Goal: Task Accomplishment & Management: Complete application form

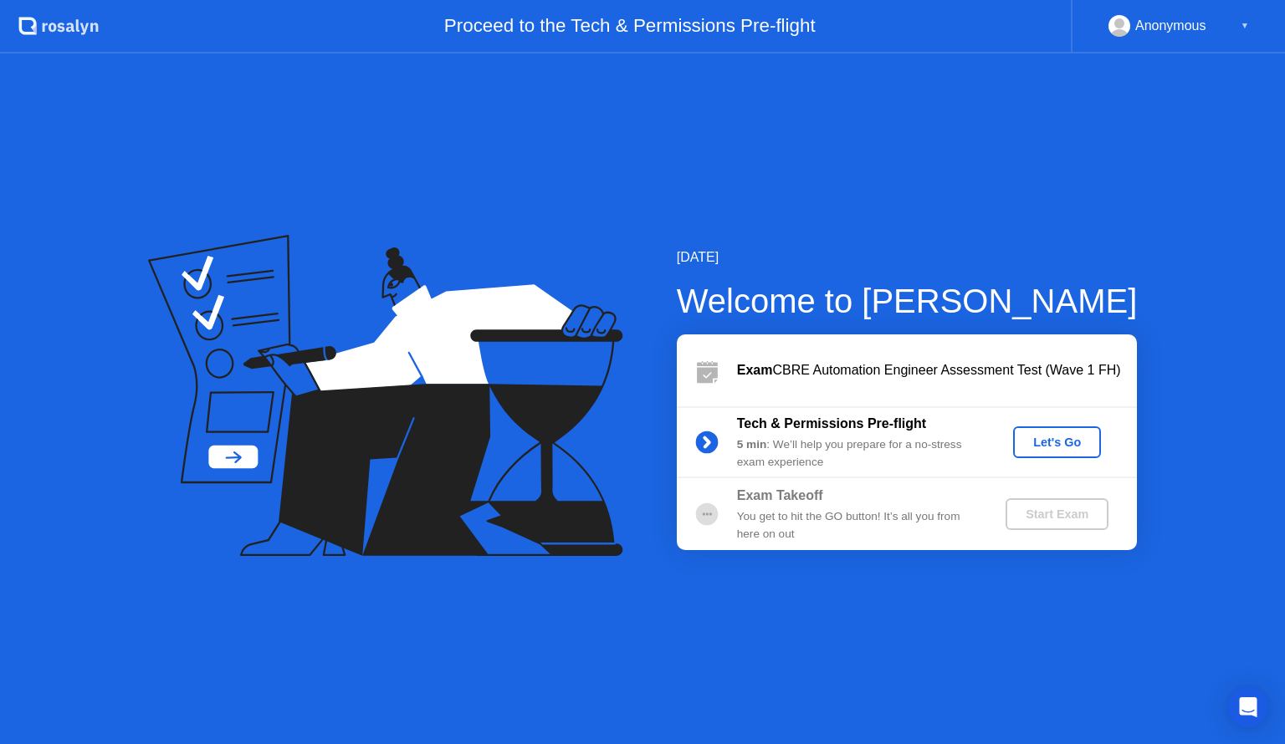
click at [1044, 446] on div "Let's Go" at bounding box center [1057, 442] width 74 height 13
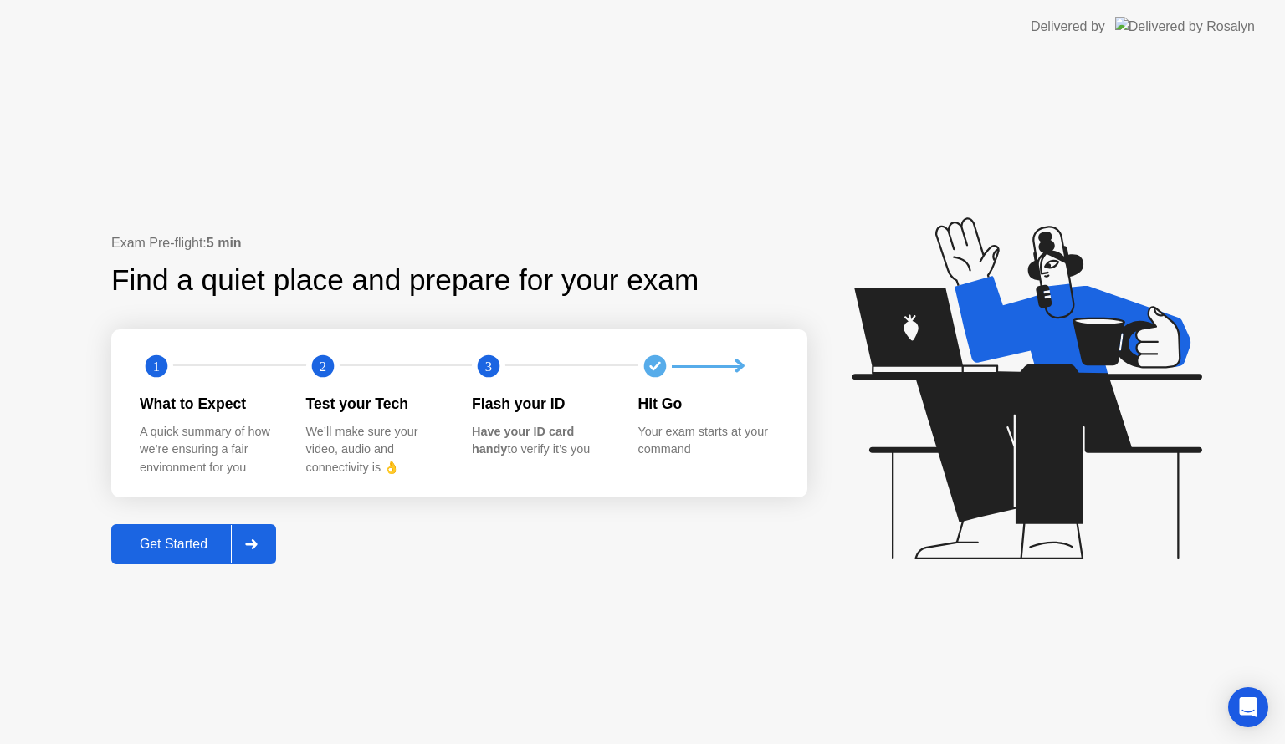
click at [176, 541] on div "Get Started" at bounding box center [173, 544] width 115 height 15
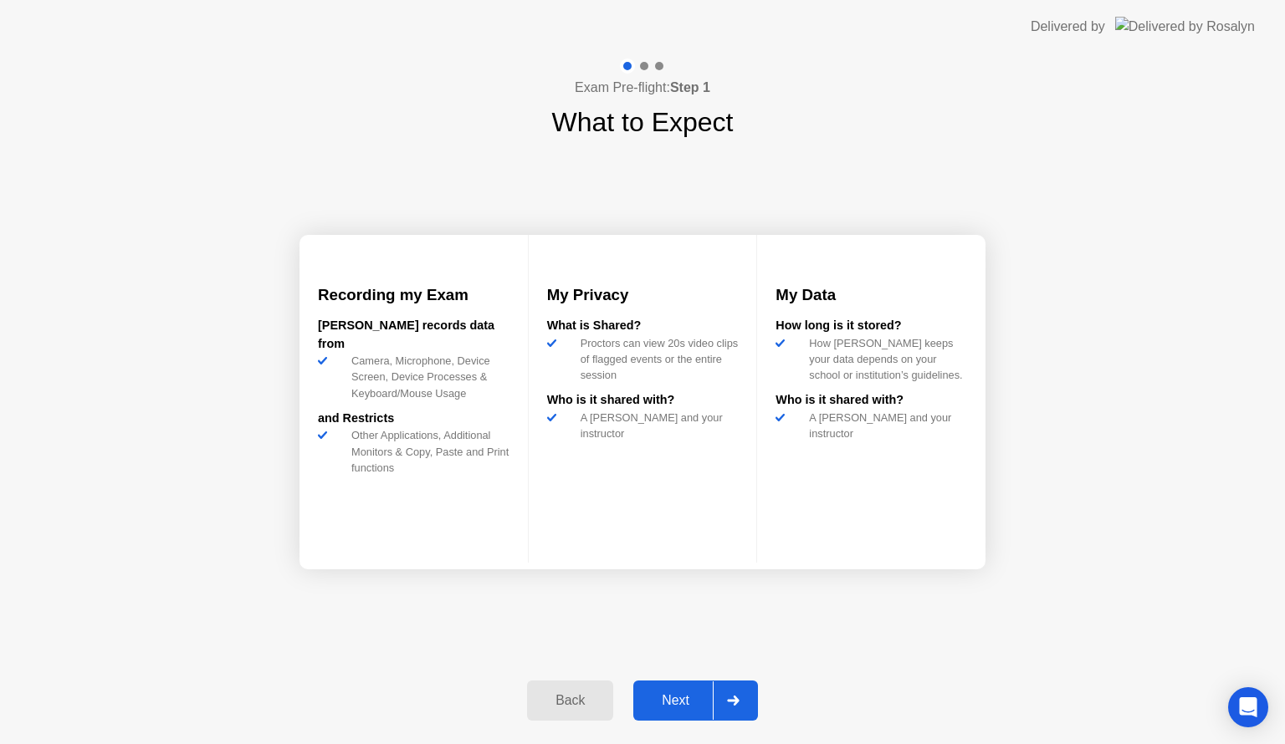
click at [694, 693] on div "Next" at bounding box center [675, 700] width 74 height 15
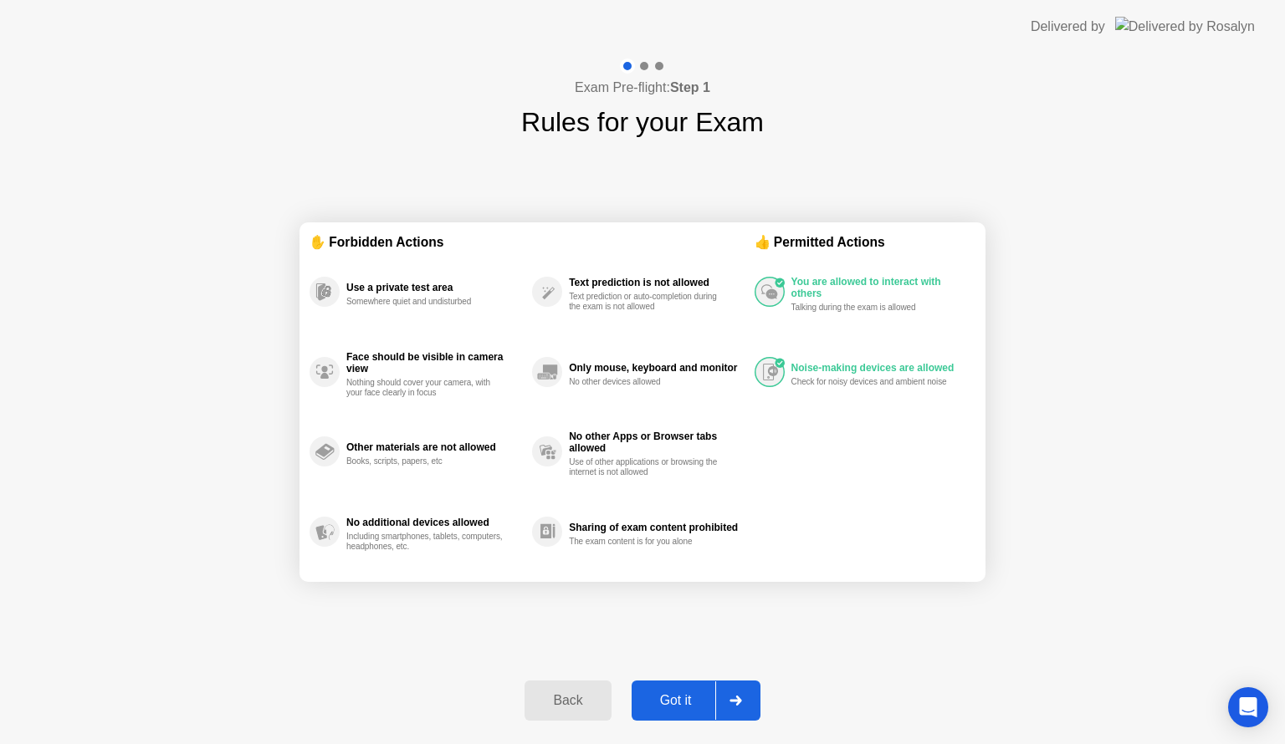
click at [694, 693] on div "Got it" at bounding box center [676, 700] width 79 height 15
select select "**********"
select select "*******"
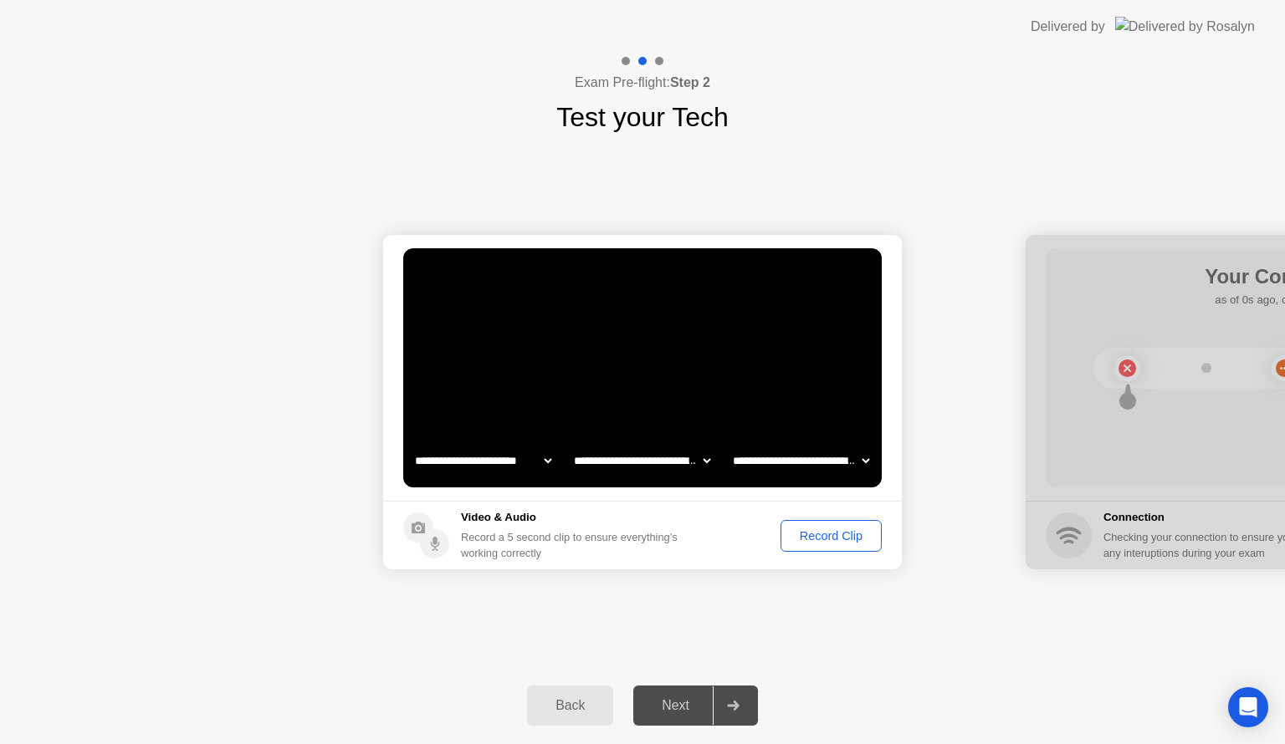
click at [837, 530] on div "Record Clip" at bounding box center [831, 535] width 90 height 13
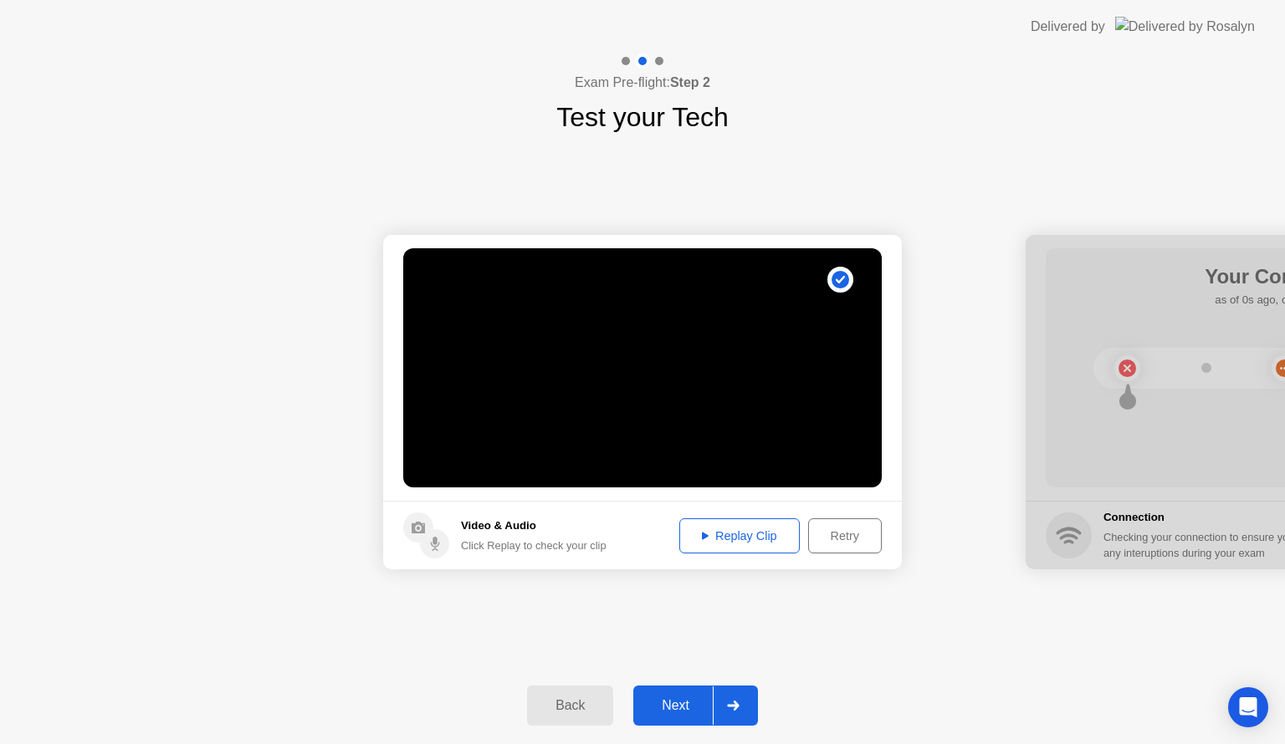
click at [673, 712] on div "Next" at bounding box center [675, 705] width 74 height 15
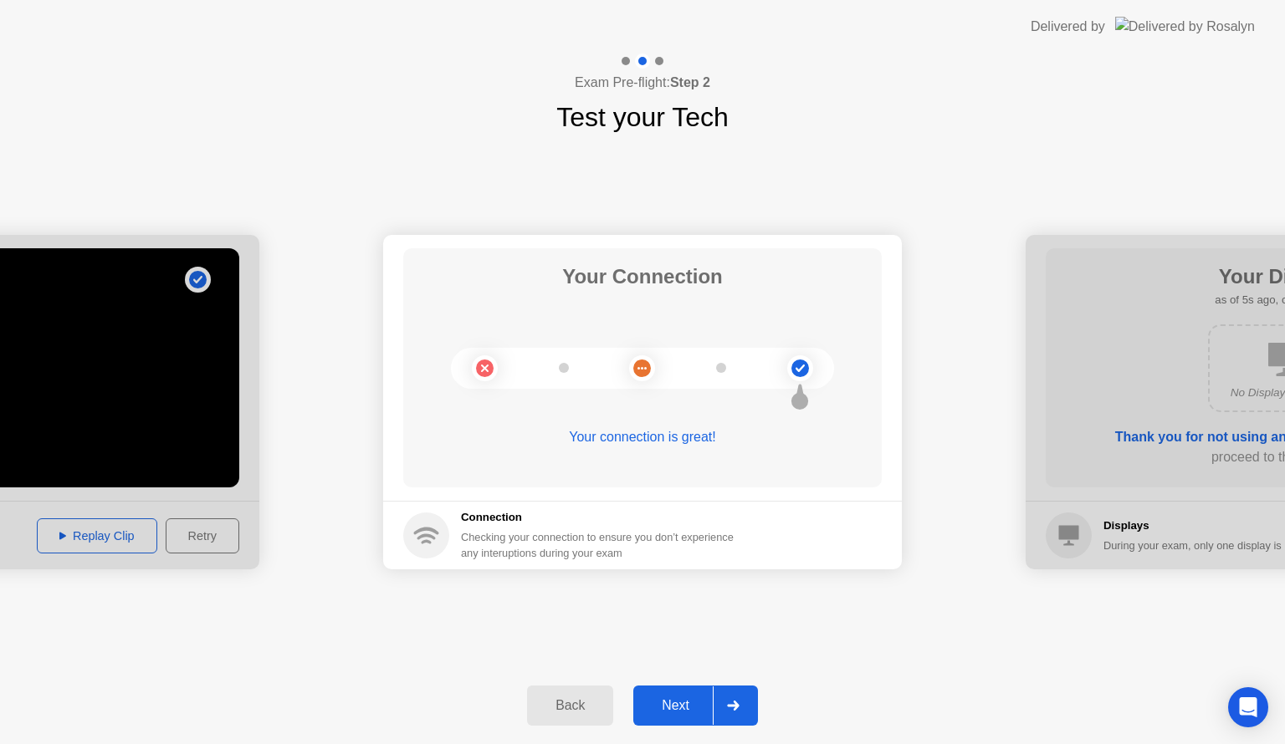
click at [681, 708] on div "Next" at bounding box center [675, 705] width 74 height 15
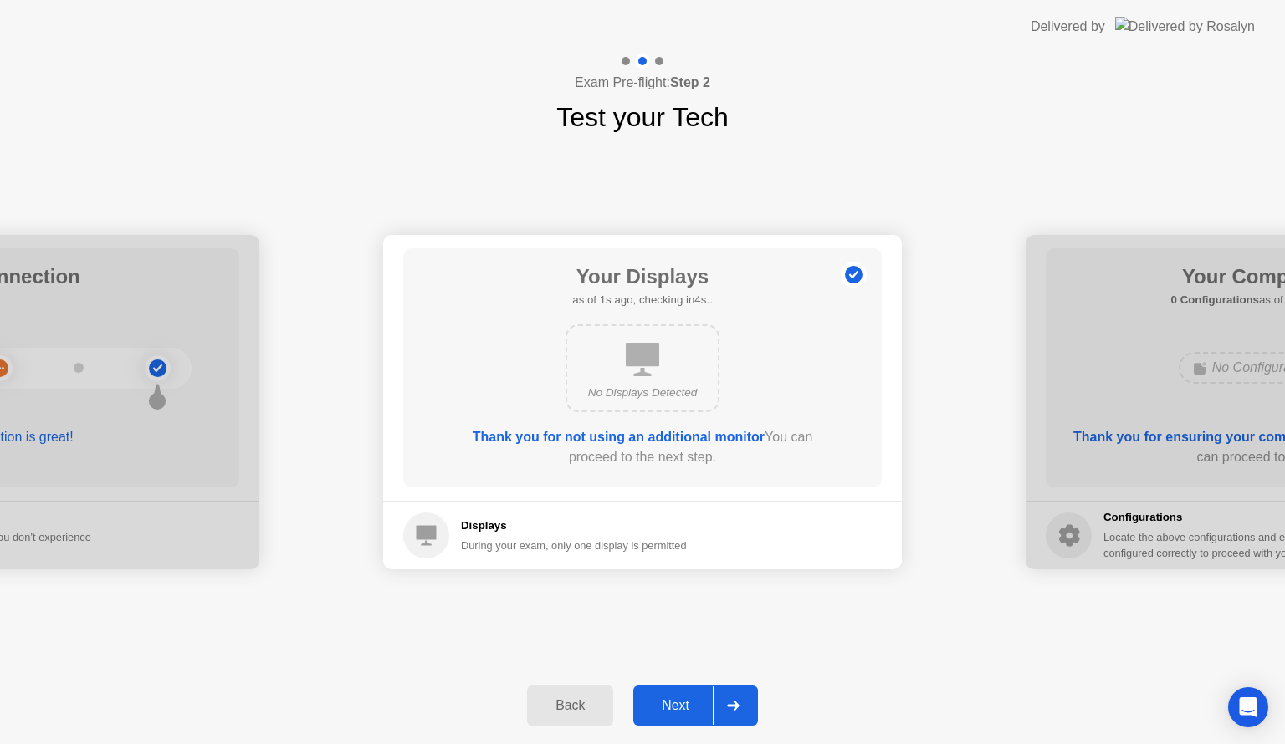
click at [681, 708] on div "Next" at bounding box center [675, 705] width 74 height 15
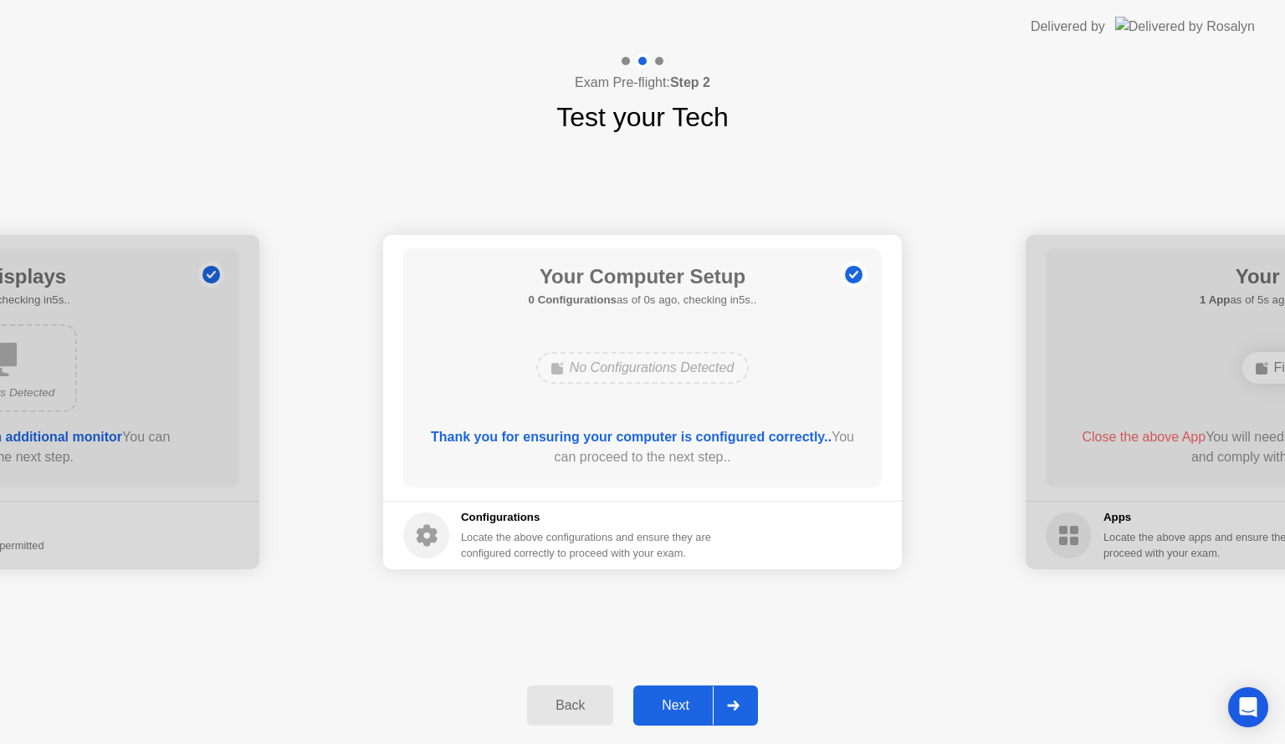
click at [681, 708] on div "Next" at bounding box center [675, 705] width 74 height 15
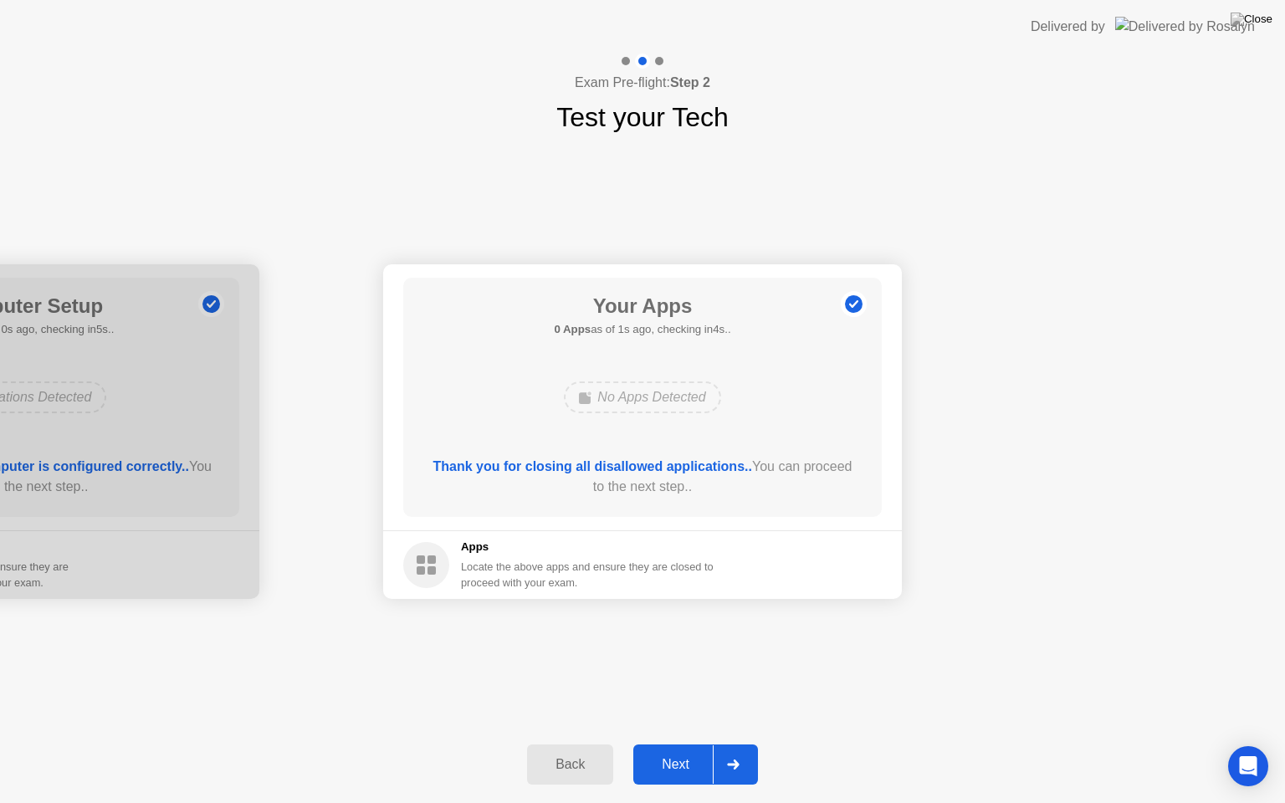
click at [669, 744] on button "Next" at bounding box center [695, 764] width 125 height 40
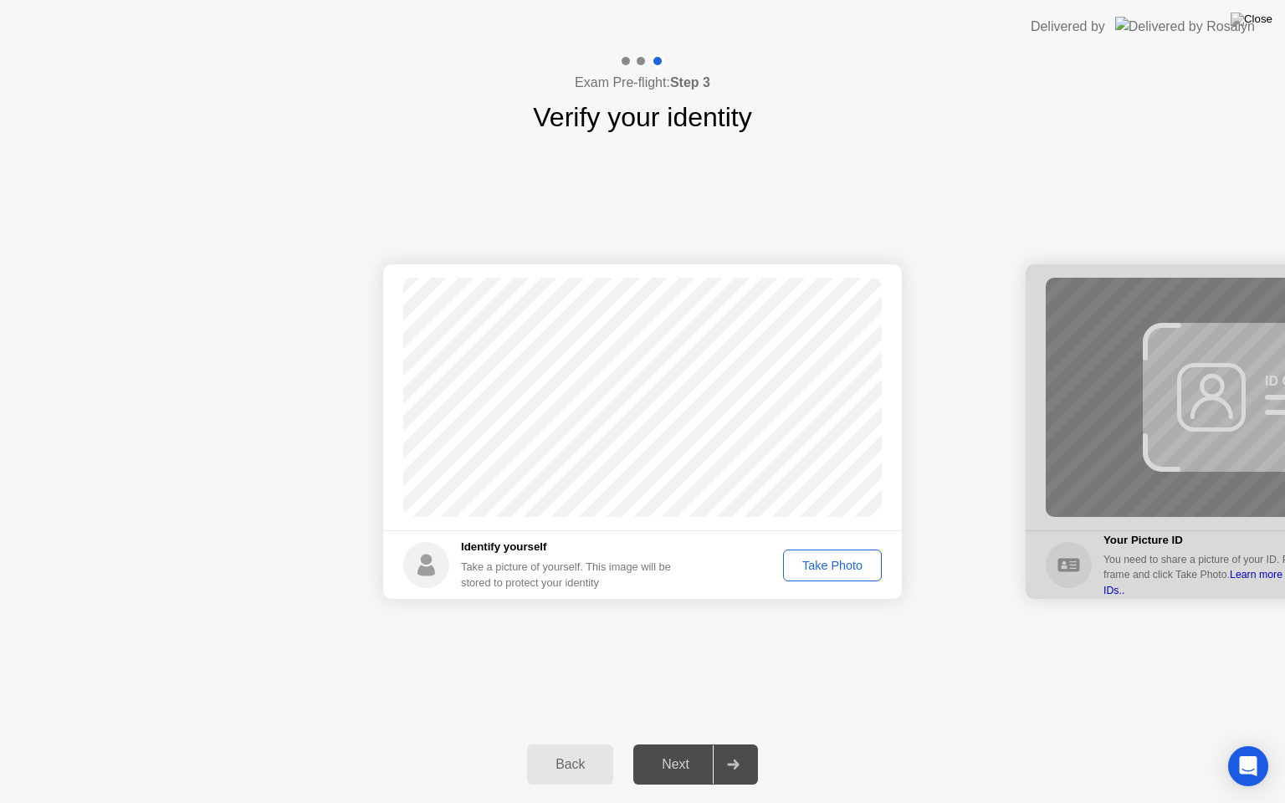
click at [829, 565] on div "Take Photo" at bounding box center [832, 565] width 87 height 13
click at [681, 744] on div "Next" at bounding box center [675, 764] width 74 height 15
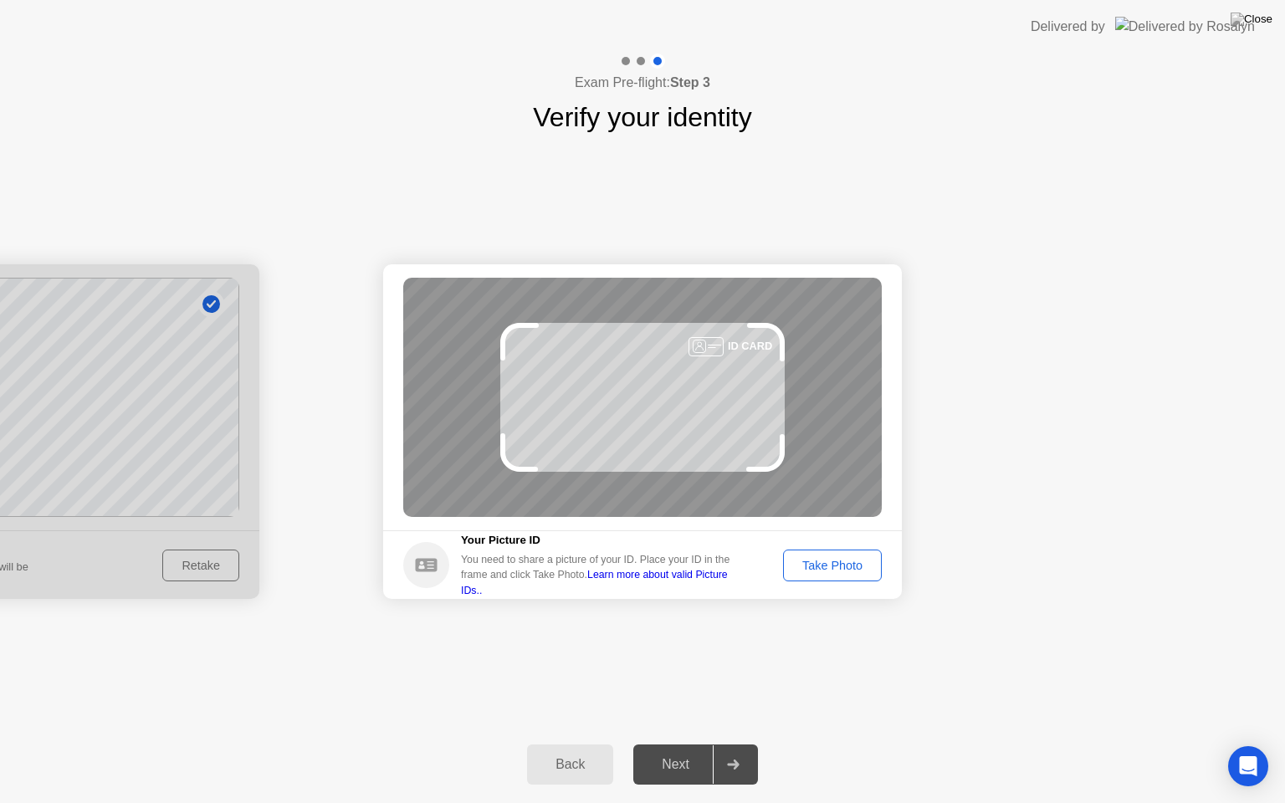
click at [843, 570] on div "Take Photo" at bounding box center [832, 565] width 87 height 13
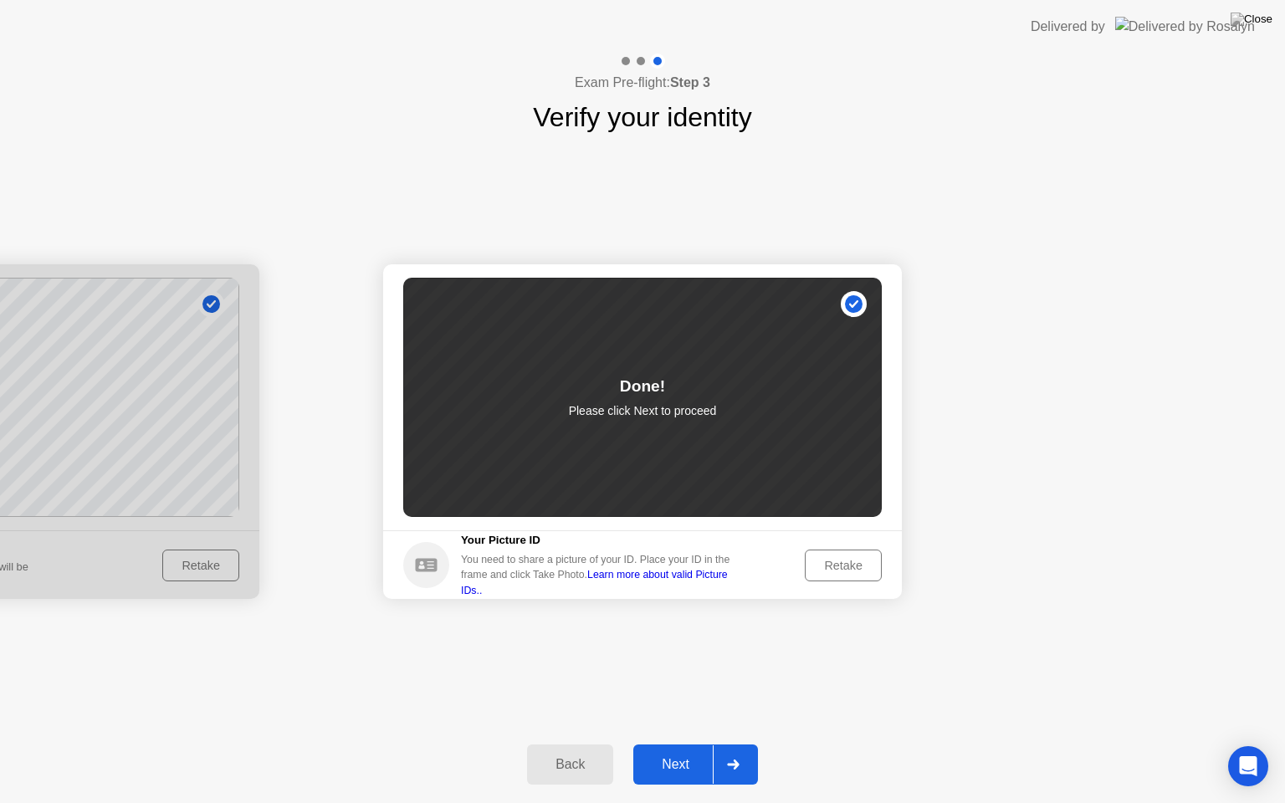
click at [678, 744] on button "Next" at bounding box center [695, 764] width 125 height 40
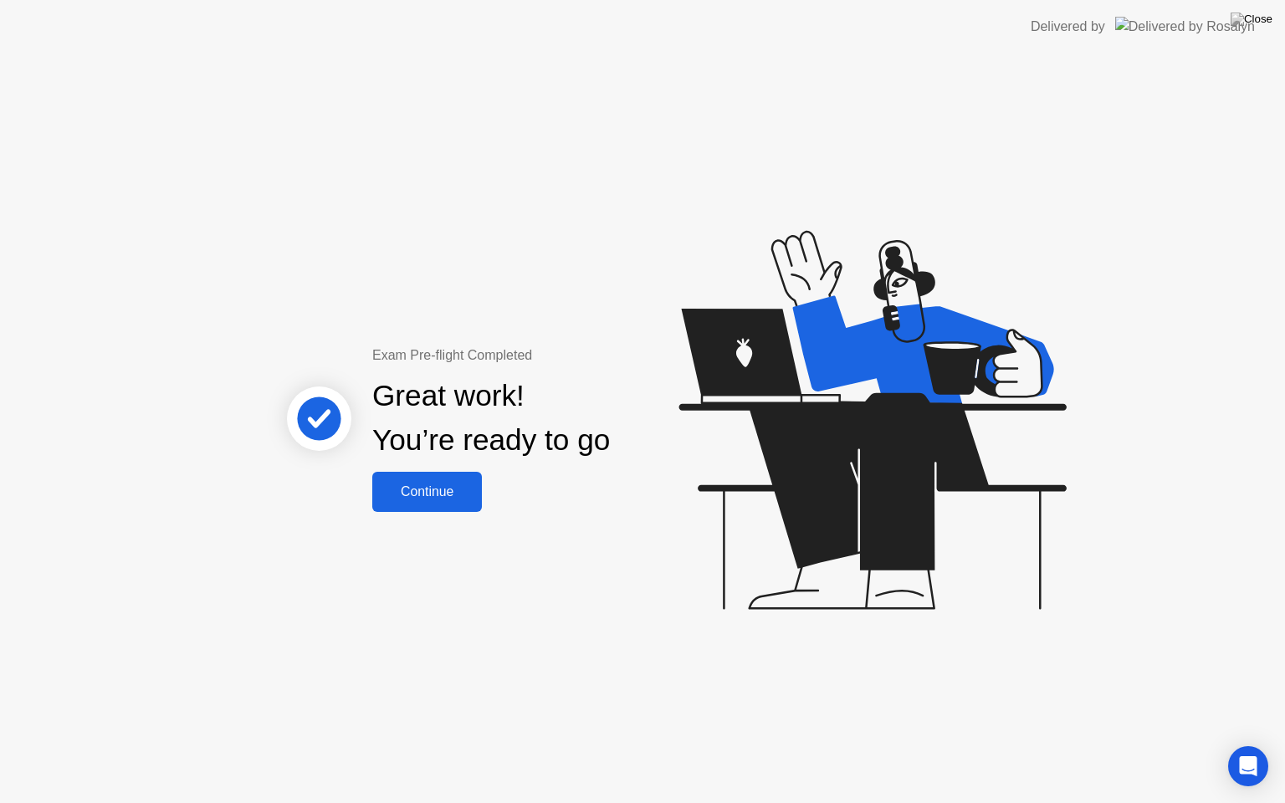
click at [454, 499] on div "Continue" at bounding box center [427, 491] width 100 height 15
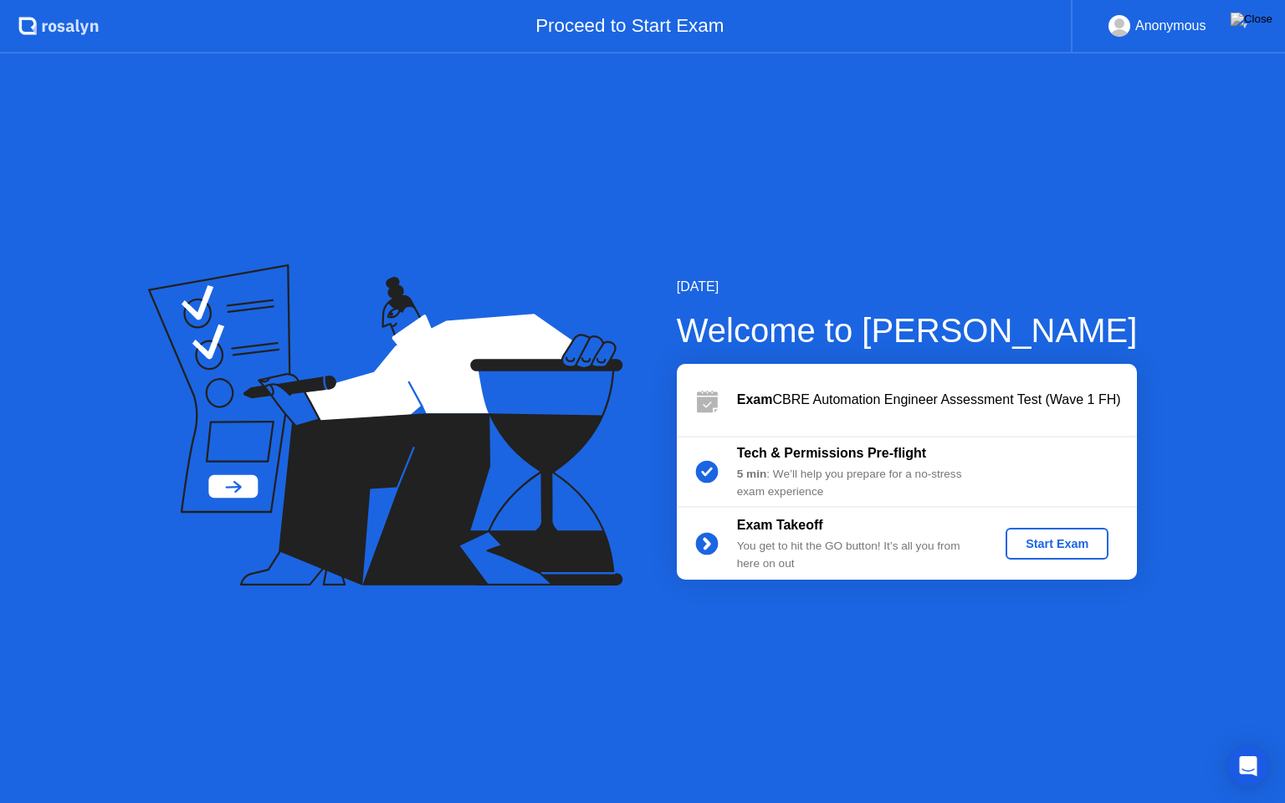
click at [1074, 544] on div "Start Exam" at bounding box center [1057, 543] width 90 height 13
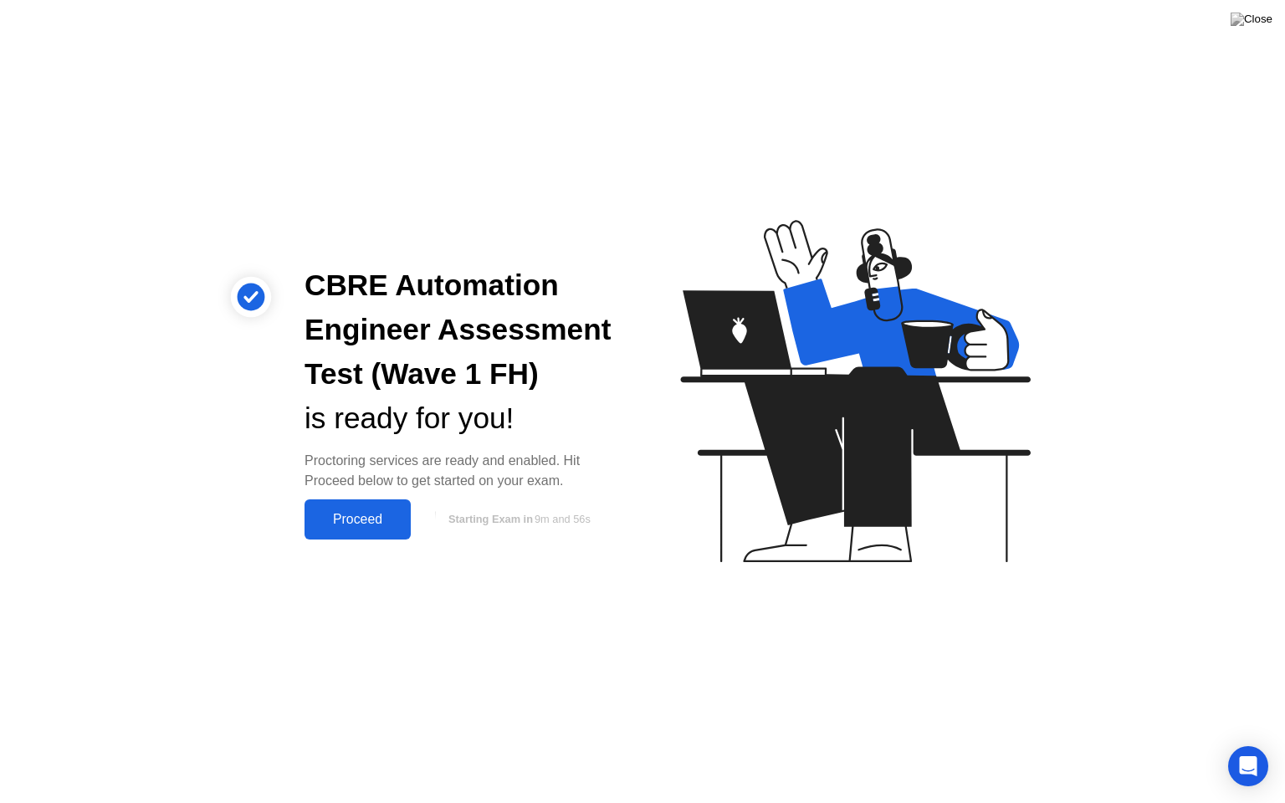
click at [361, 520] on div "Proceed" at bounding box center [357, 519] width 96 height 15
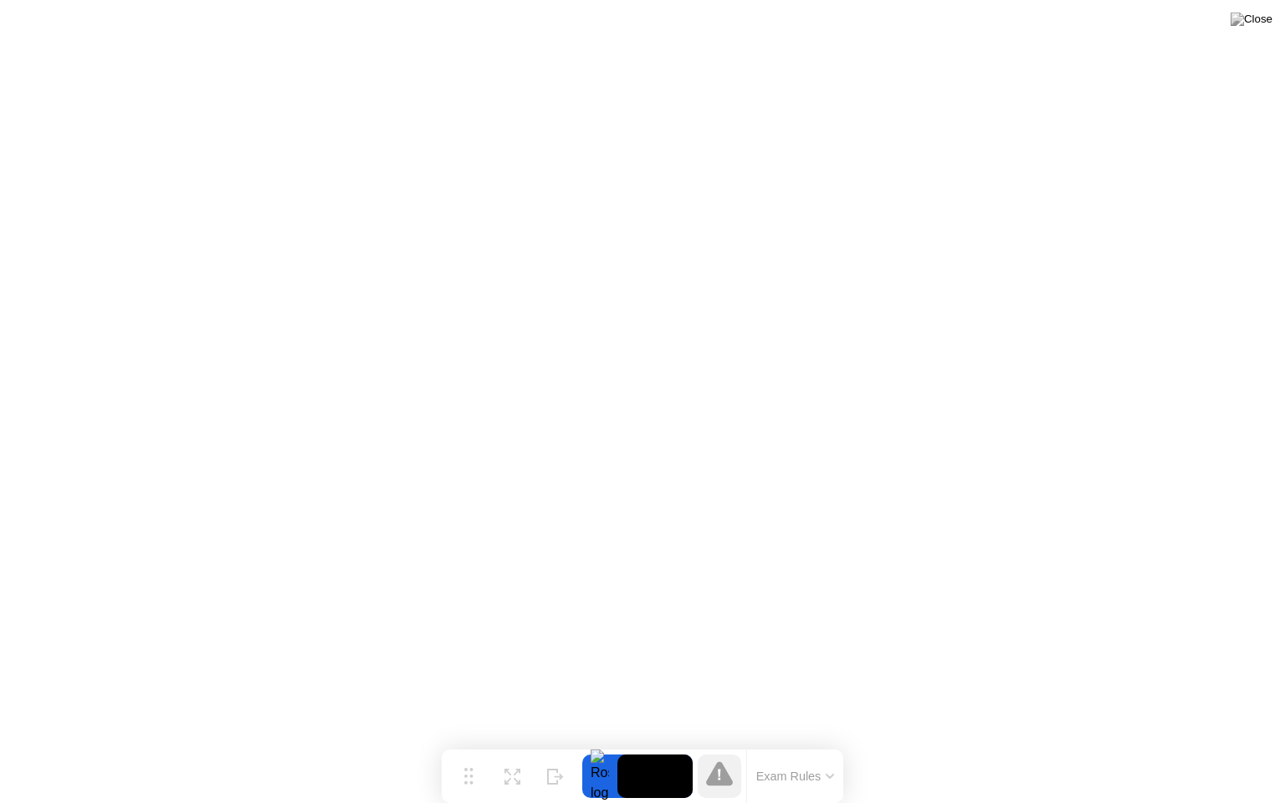
click at [657, 744] on video at bounding box center [654, 776] width 75 height 43
click at [601, 744] on div at bounding box center [599, 776] width 35 height 43
drag, startPoint x: 605, startPoint y: 766, endPoint x: 659, endPoint y: 771, distance: 54.6
click at [659, 744] on div at bounding box center [637, 776] width 110 height 43
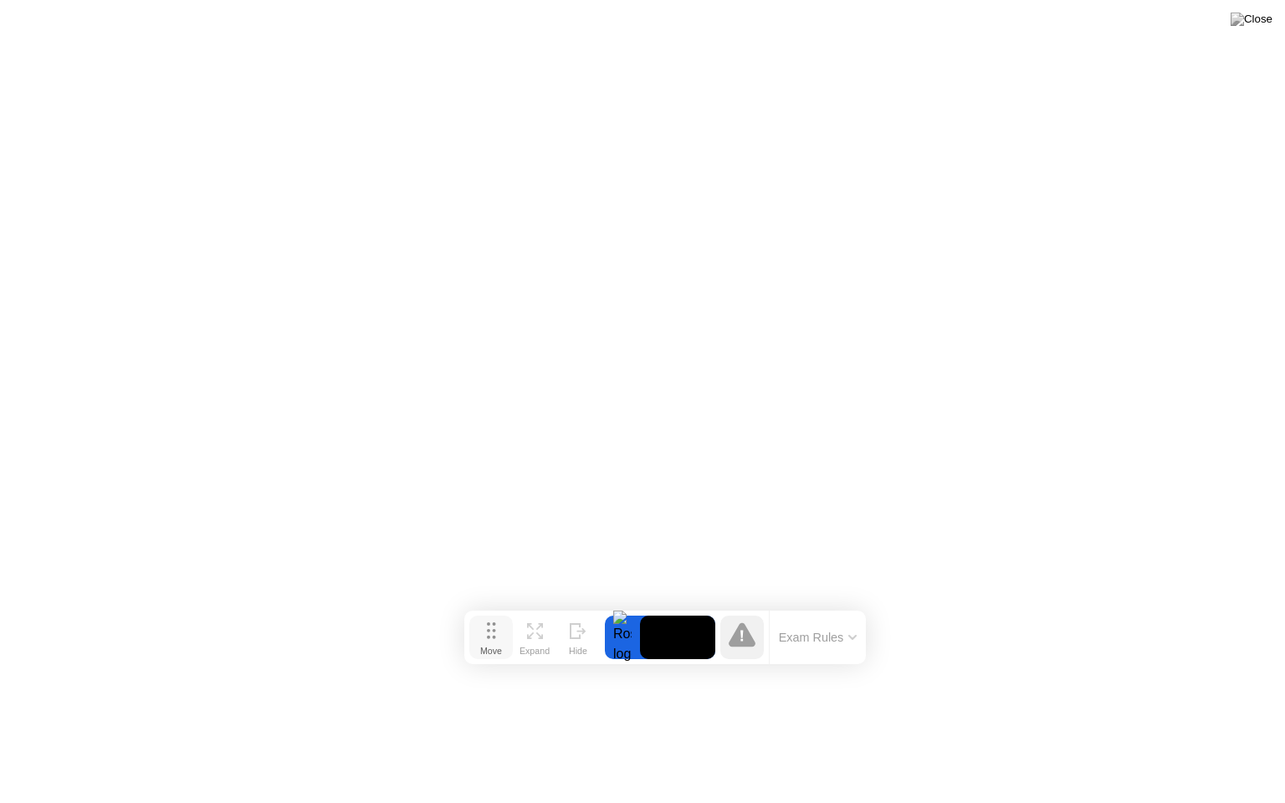
drag, startPoint x: 474, startPoint y: 773, endPoint x: 497, endPoint y: 627, distance: 147.3
click at [497, 627] on button "Move" at bounding box center [490, 637] width 43 height 43
click at [529, 632] on button "Expand" at bounding box center [534, 630] width 43 height 43
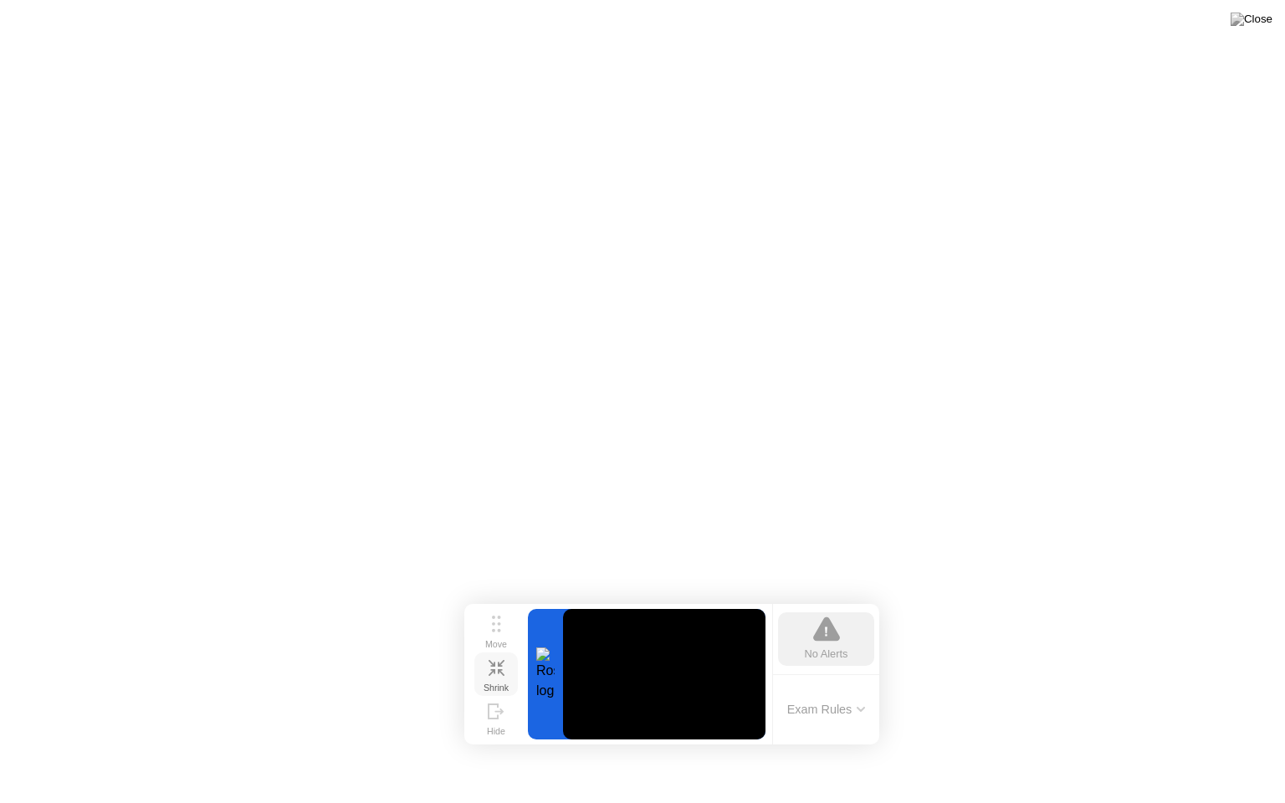
click at [504, 671] on icon at bounding box center [497, 668] width 16 height 16
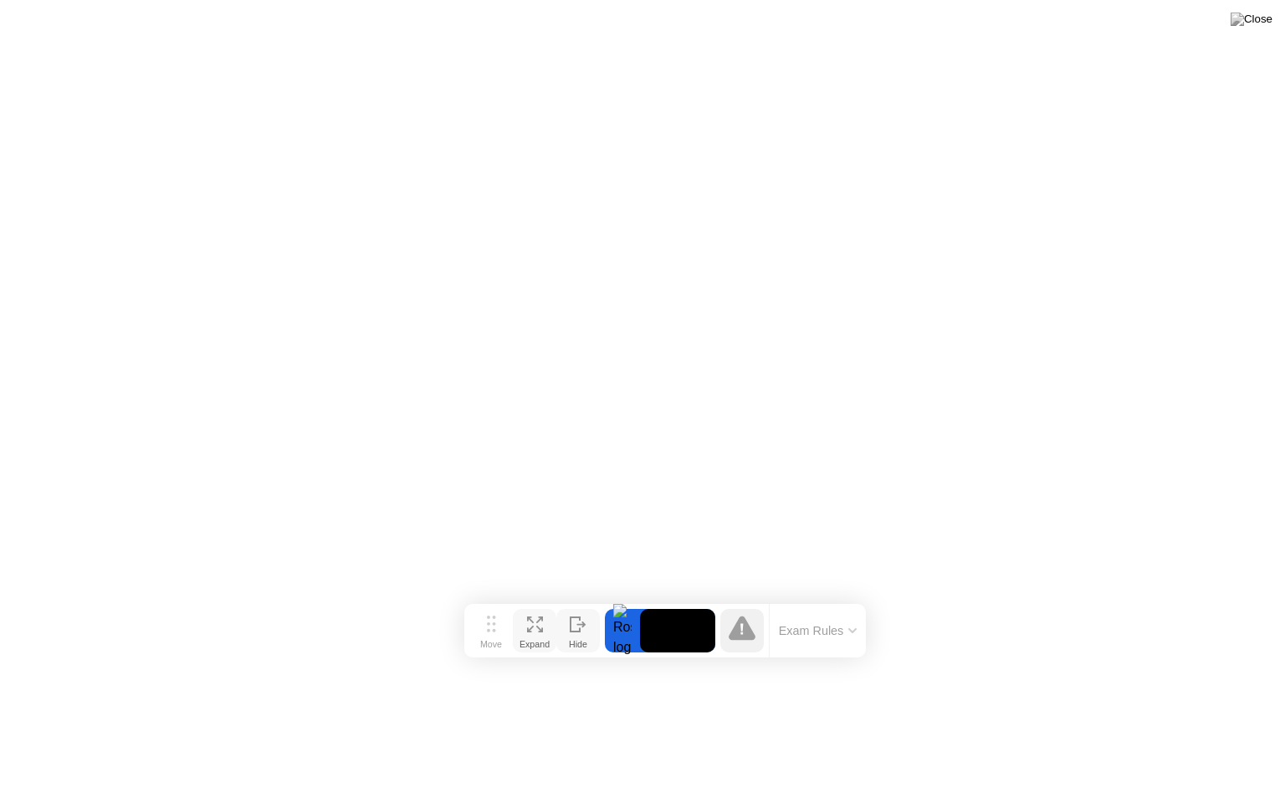
click at [575, 632] on div at bounding box center [578, 631] width 17 height 16
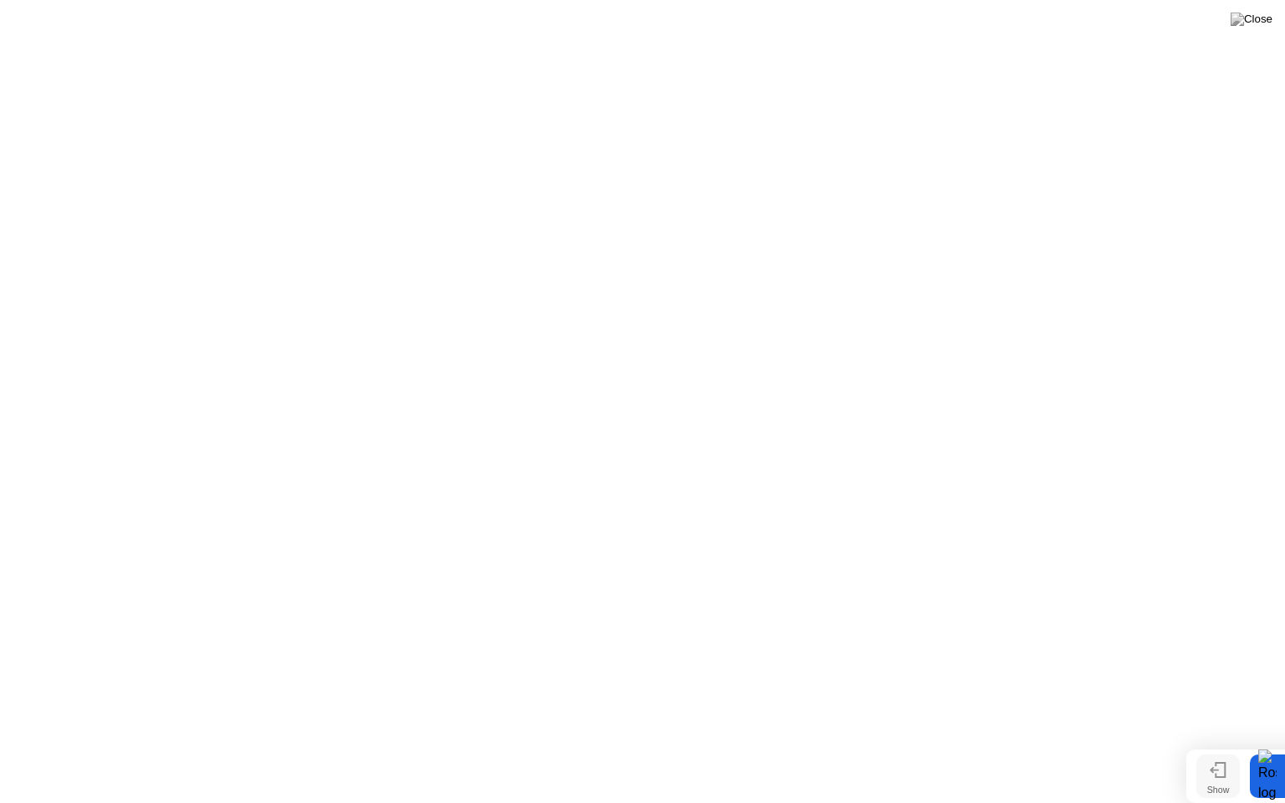
click at [1226, 744] on div "Show" at bounding box center [1218, 790] width 23 height 10
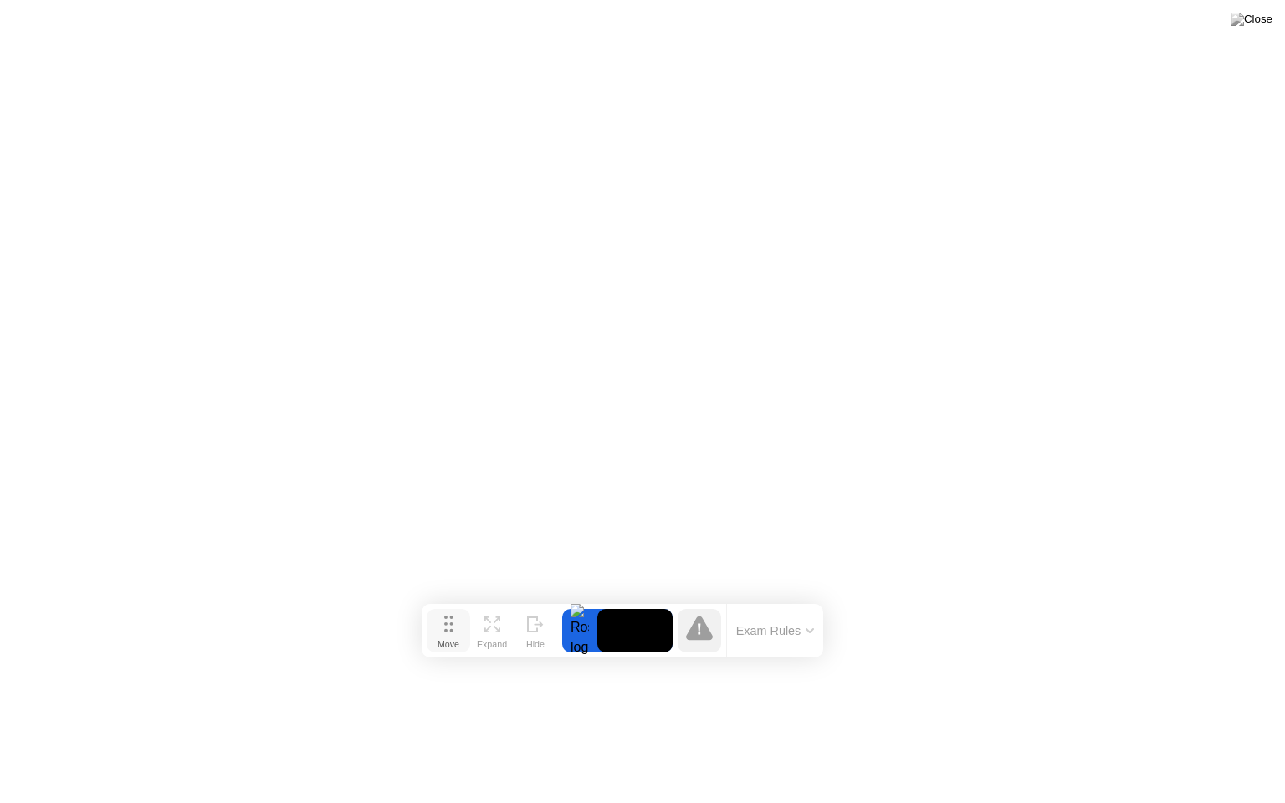
drag, startPoint x: 479, startPoint y: 776, endPoint x: 459, endPoint y: 627, distance: 151.1
click at [459, 627] on button "Move" at bounding box center [448, 630] width 43 height 43
click at [806, 632] on button "Exam Rules" at bounding box center [775, 626] width 89 height 15
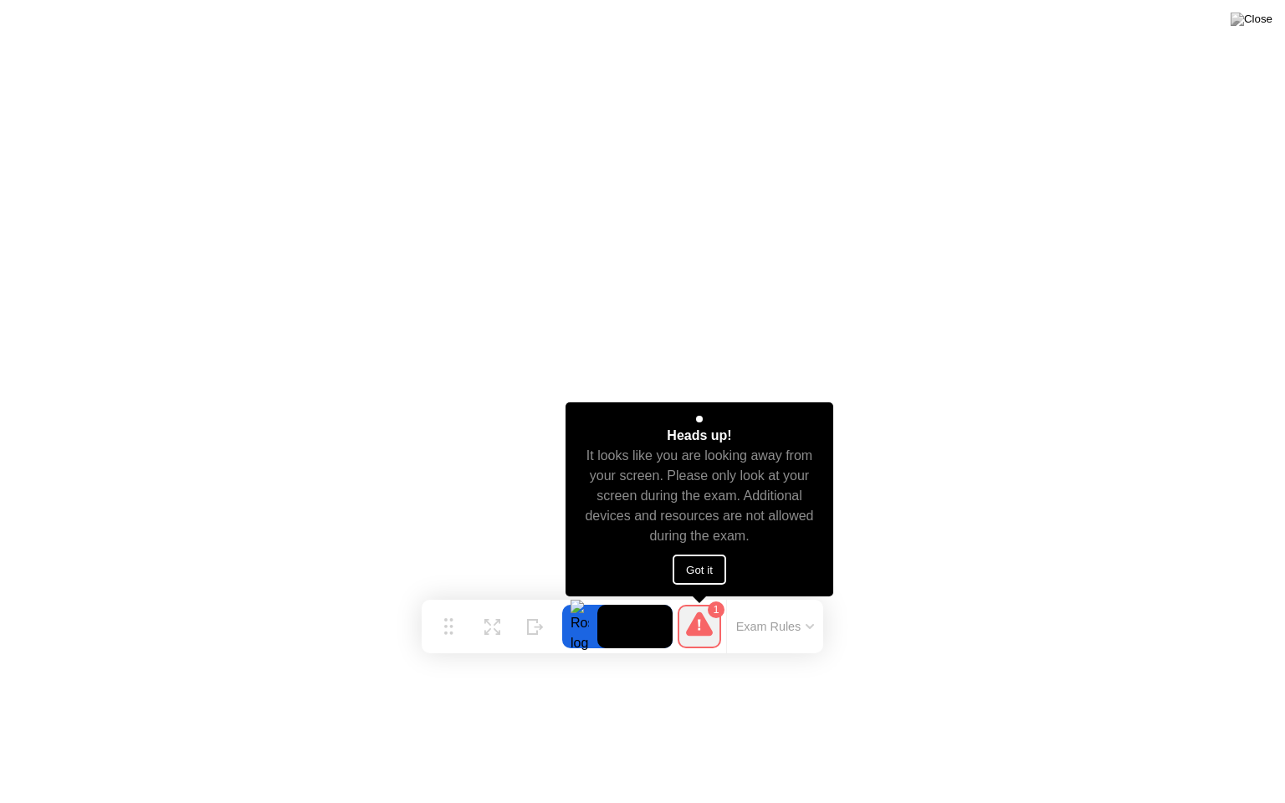
click at [711, 577] on button "Got it" at bounding box center [700, 570] width 54 height 30
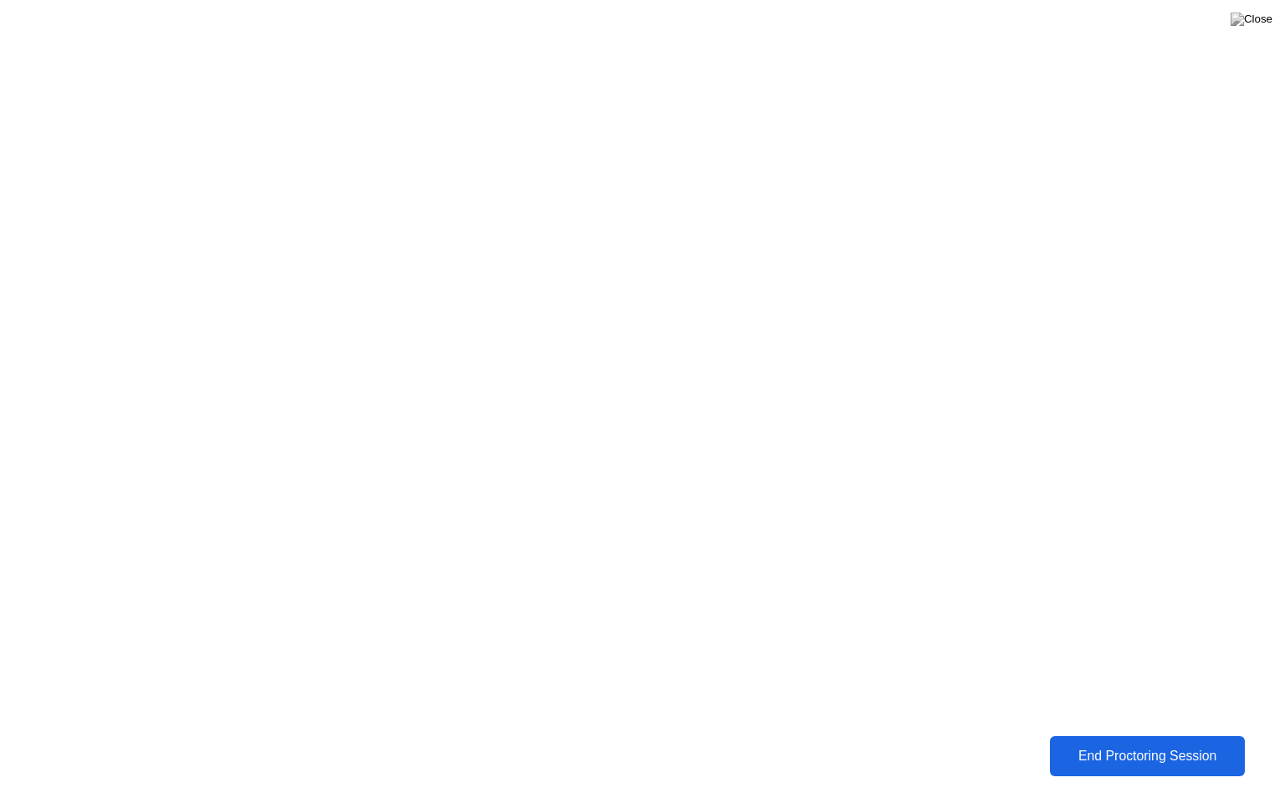
click at [1133, 744] on div "End Proctoring Session" at bounding box center [1148, 756] width 186 height 15
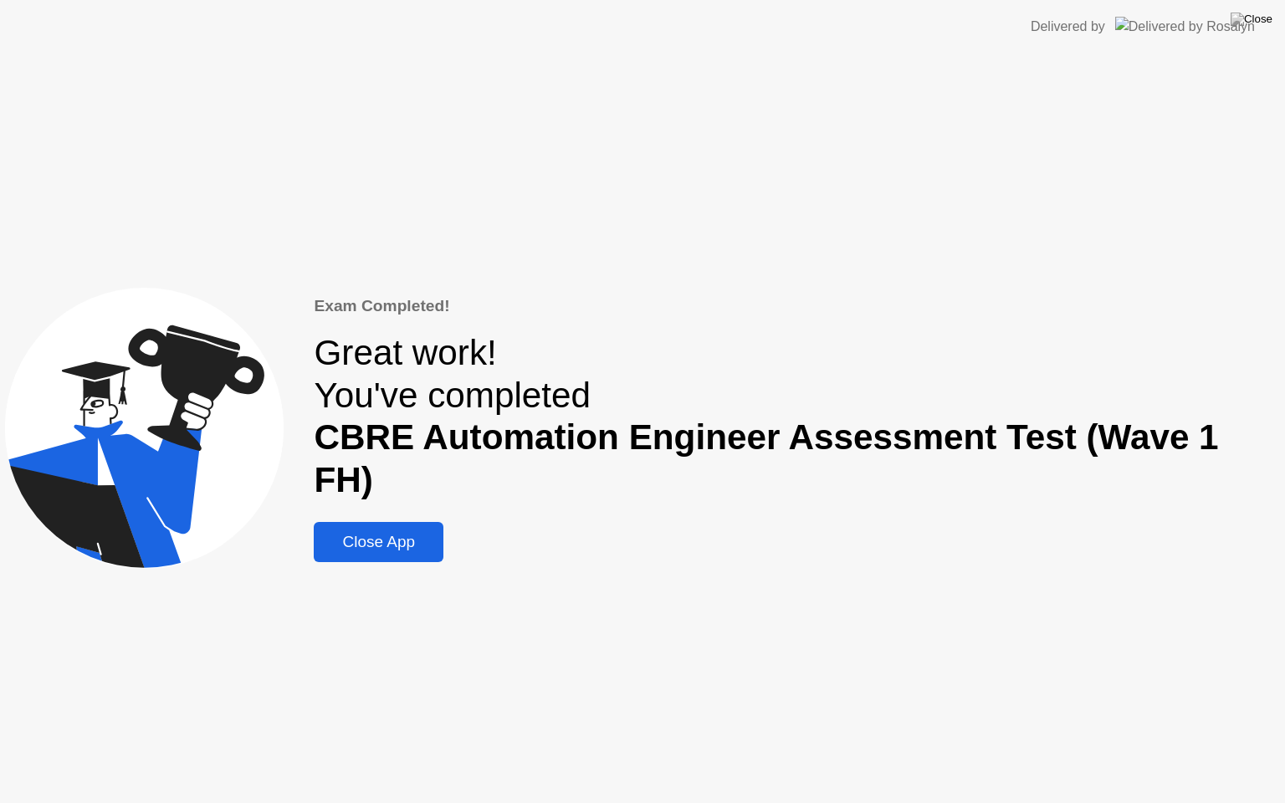
click at [402, 533] on div "Close App" at bounding box center [379, 542] width 120 height 18
